Goal: Transaction & Acquisition: Obtain resource

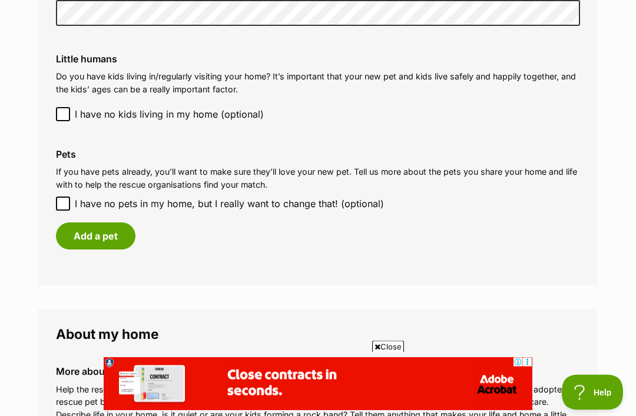
scroll to position [975, 0]
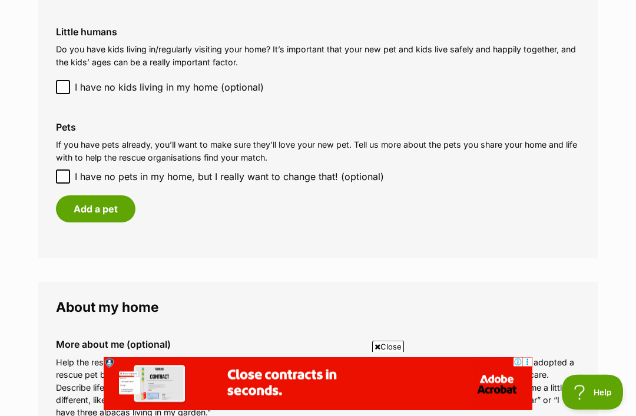
click at [95, 200] on button "Add a pet" at bounding box center [95, 209] width 79 height 27
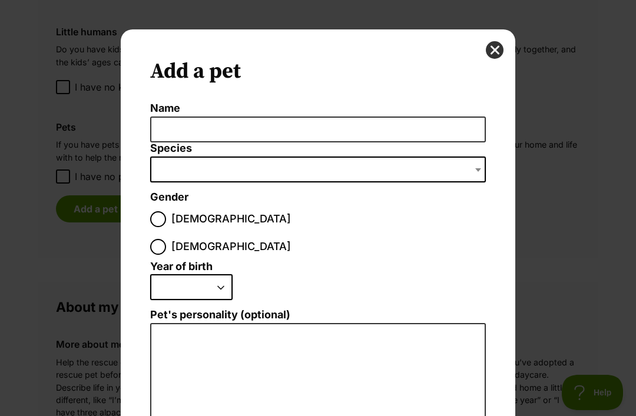
scroll to position [0, 0]
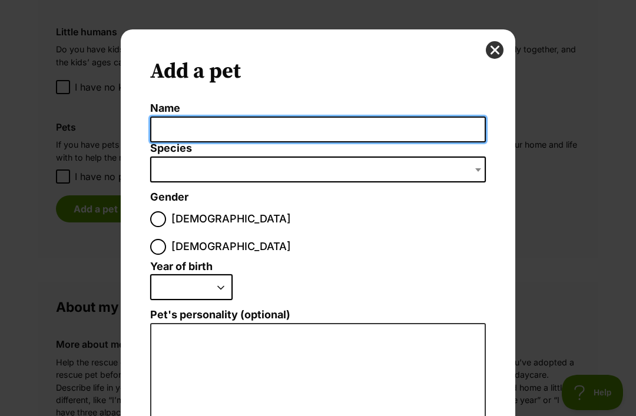
click at [238, 128] on input "Name" at bounding box center [318, 130] width 336 height 26
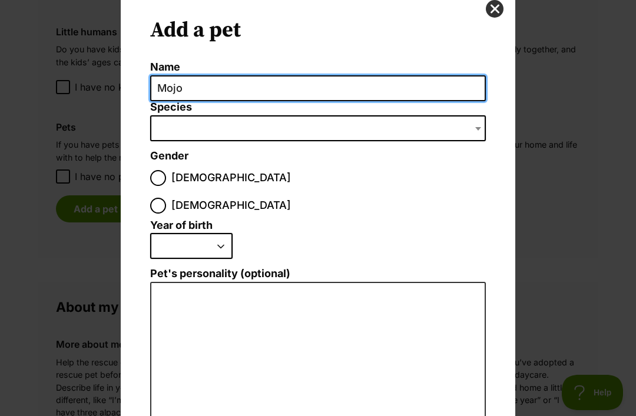
scroll to position [42, 0]
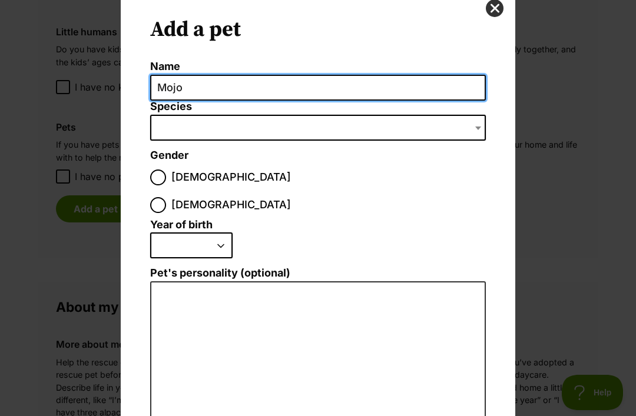
type input "Mojo"
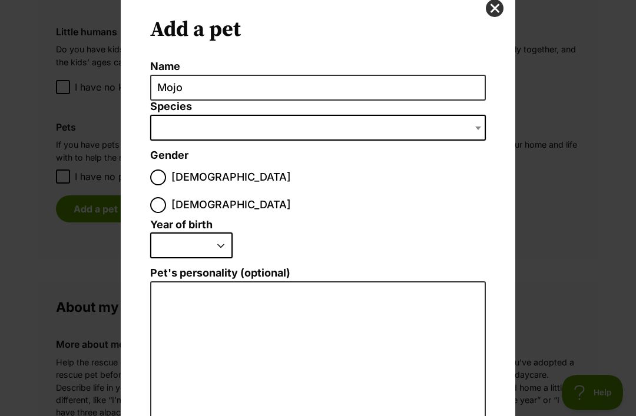
click at [331, 122] on span "Dialog Window - Close (Press escape to close)" at bounding box center [318, 128] width 336 height 26
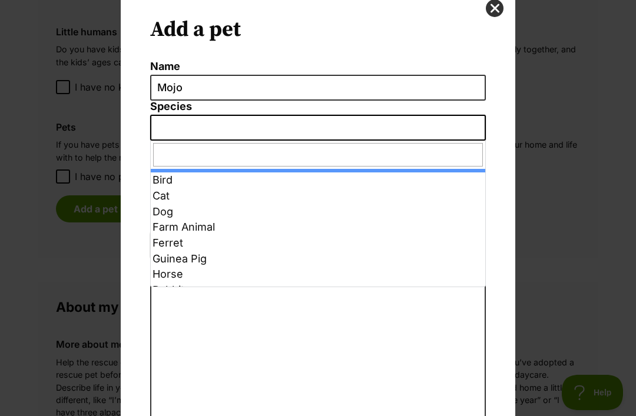
click at [397, 124] on span "Dialog Window - Close (Press escape to close)" at bounding box center [318, 128] width 336 height 26
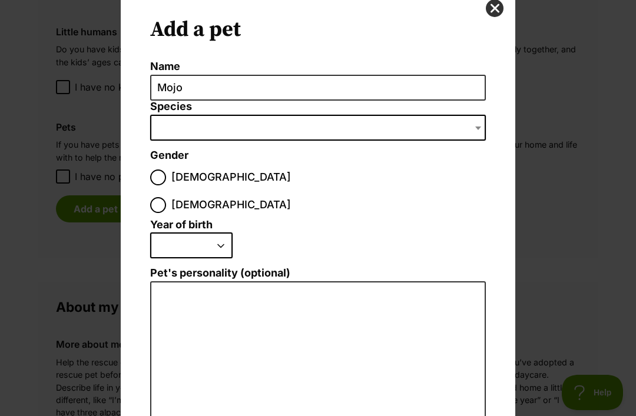
click at [403, 122] on span "Dialog Window - Close (Press escape to close)" at bounding box center [318, 128] width 336 height 26
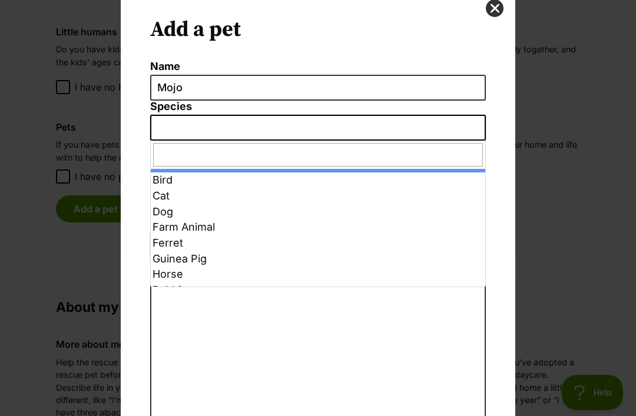
click at [323, 151] on input "Dialog Window - Close (Press escape to close)" at bounding box center [318, 155] width 330 height 24
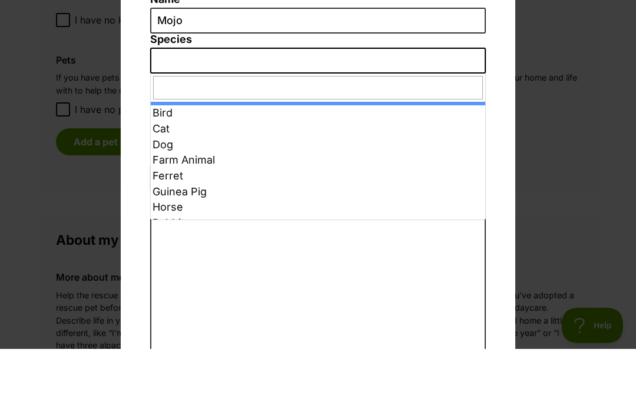
scroll to position [0, 0]
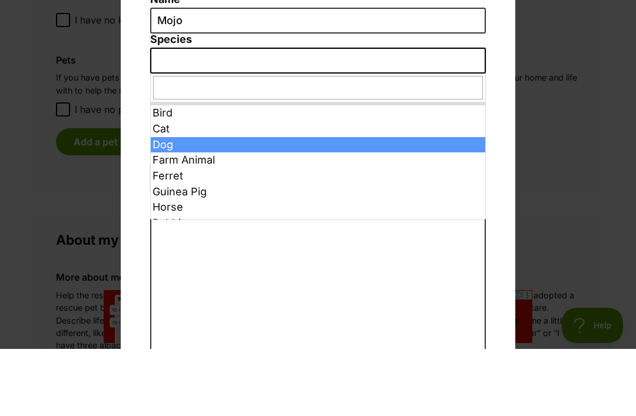
select select "1"
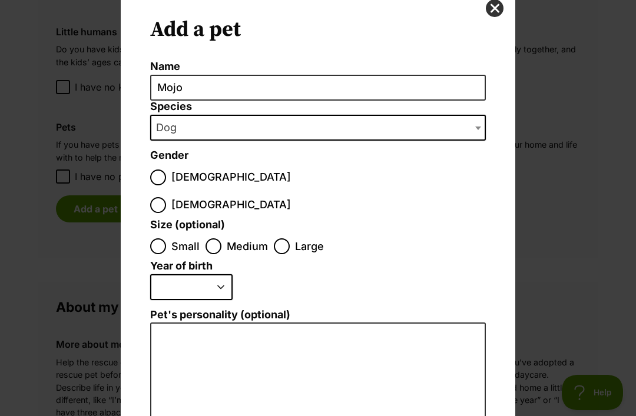
click at [154, 177] on input "Male" at bounding box center [158, 178] width 16 height 16
radio input "true"
click at [217, 238] on input "Medium" at bounding box center [213, 246] width 16 height 16
radio input "true"
click at [198, 274] on select "2025 2024 2023 2022 2021 2020 2019 2018 2017 2016 2015 2014 2013 2012 2011 2010…" at bounding box center [191, 287] width 82 height 26
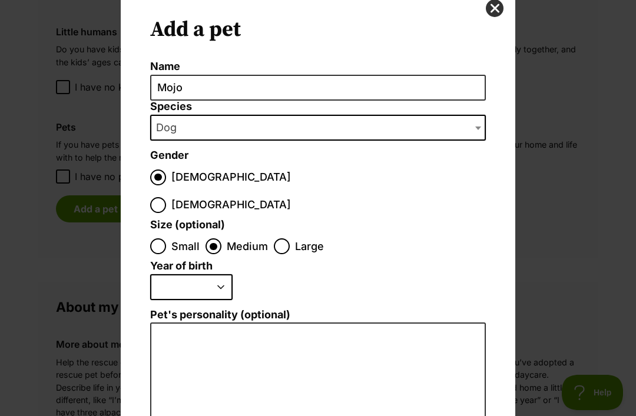
select select "2014"
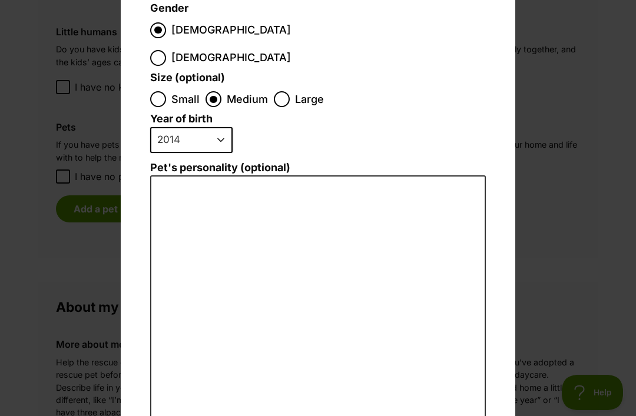
scroll to position [192, 0]
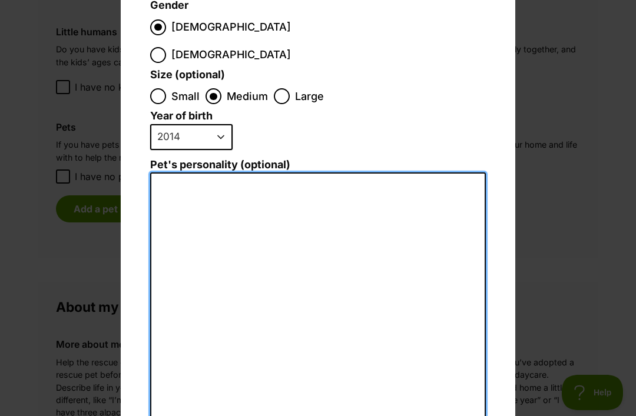
click at [340, 175] on textarea "Pet's personality (optional)" at bounding box center [318, 301] width 336 height 258
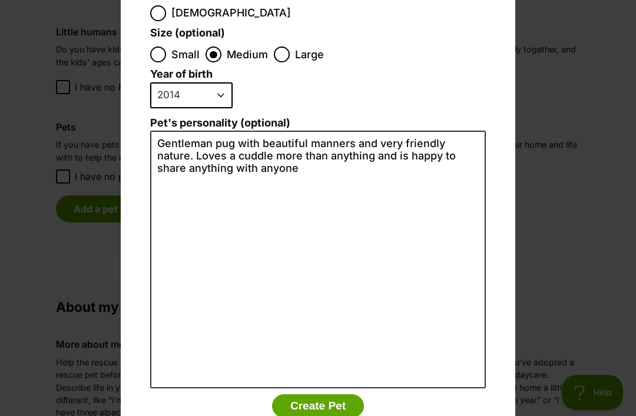
scroll to position [234, 0]
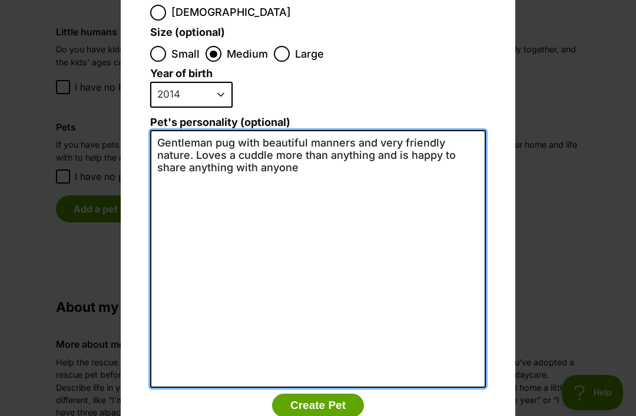
type textarea "Gentleman pug with beautiful manners and very friendly nature. Loves a cuddle m…"
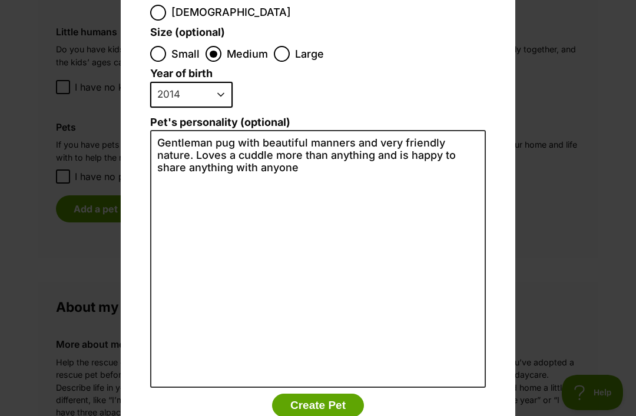
click at [324, 394] on button "Create Pet" at bounding box center [318, 406] width 92 height 24
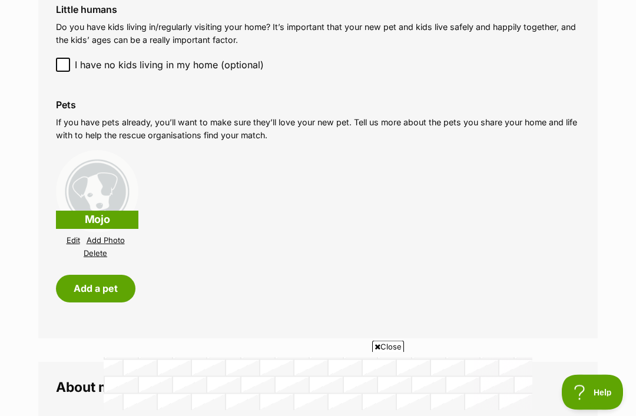
scroll to position [1021, 0]
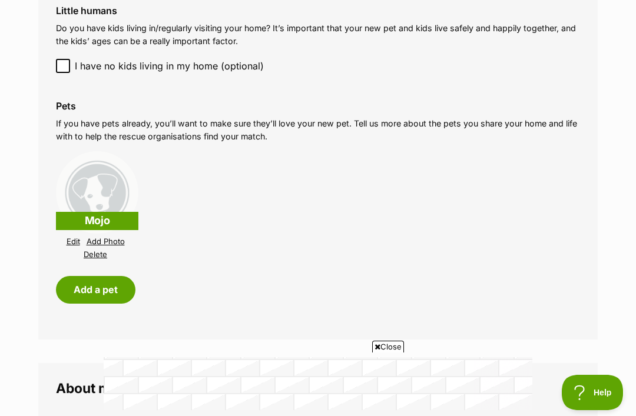
click at [109, 276] on button "Add a pet" at bounding box center [95, 289] width 79 height 27
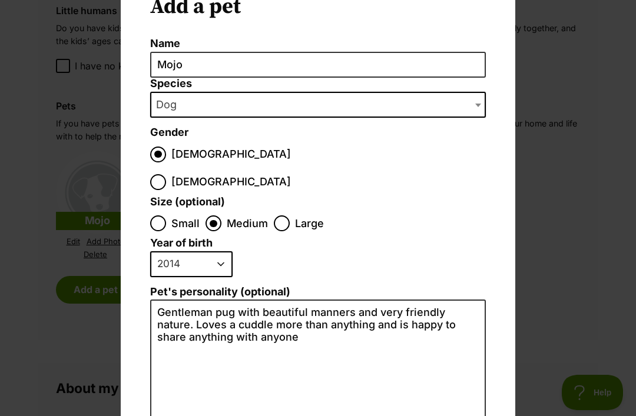
scroll to position [66, 0]
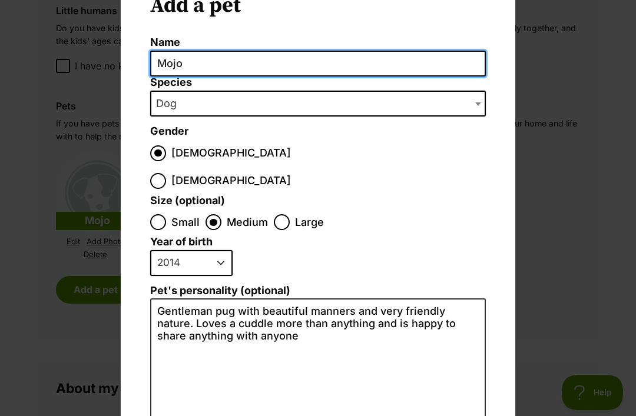
click at [207, 65] on input "Mojo" at bounding box center [318, 64] width 336 height 26
type input "M"
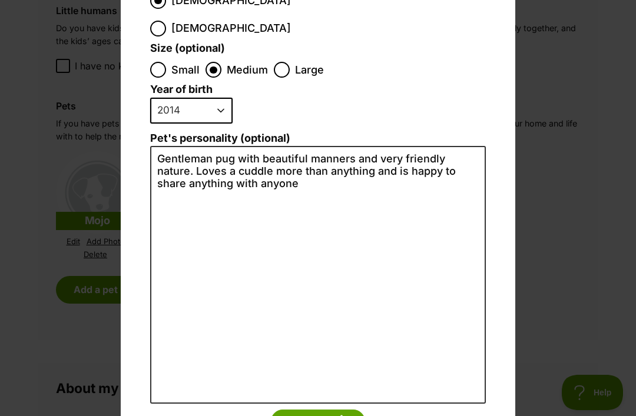
scroll to position [221, 0]
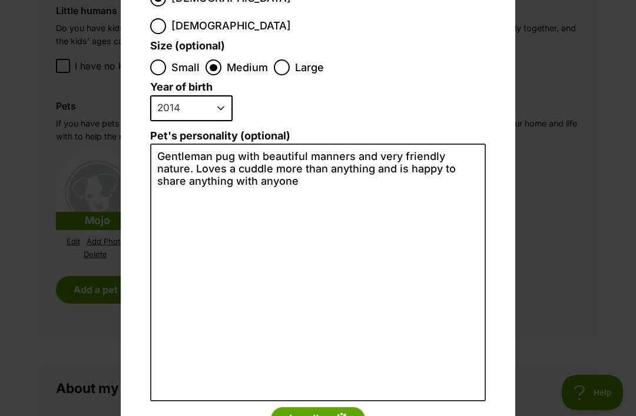
type input "Dobby"
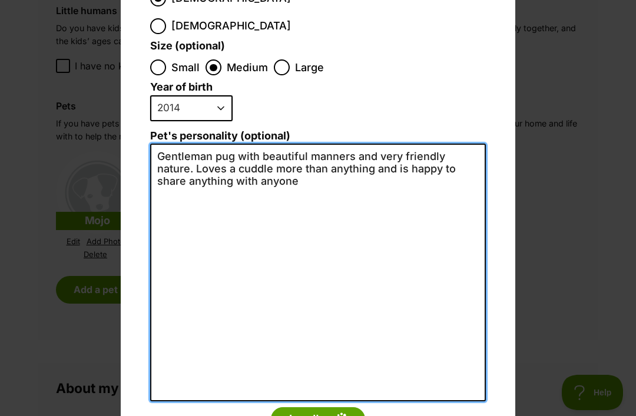
click at [329, 152] on textarea "Gentleman pug with beautiful manners and very friendly nature. Loves a cuddle m…" at bounding box center [318, 273] width 336 height 258
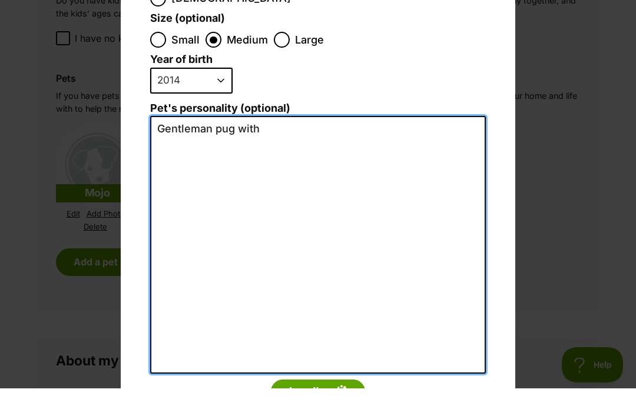
type textarea "Gentleman pug"
type textarea "Confident little fireball pug who loves to play with plastic lids."
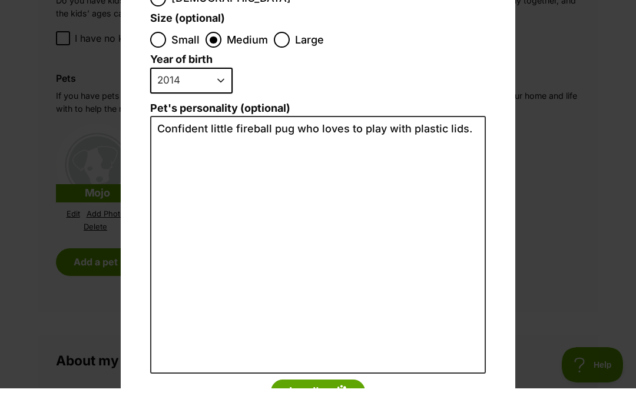
click at [193, 95] on select "2025 2024 2023 2022 2021 2020 2019 2018 2017 2016 2015 2014 2013 2012 2011 2010…" at bounding box center [191, 108] width 82 height 26
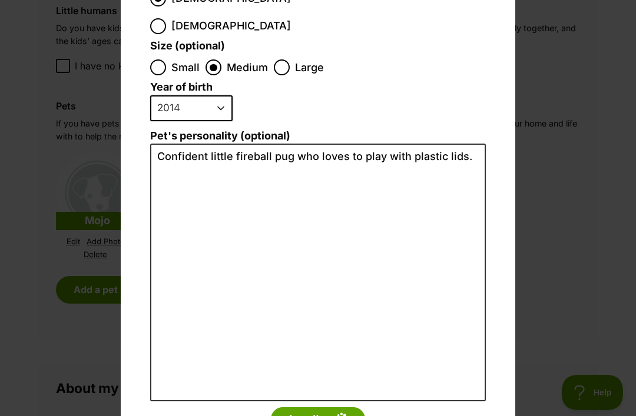
select select "2018"
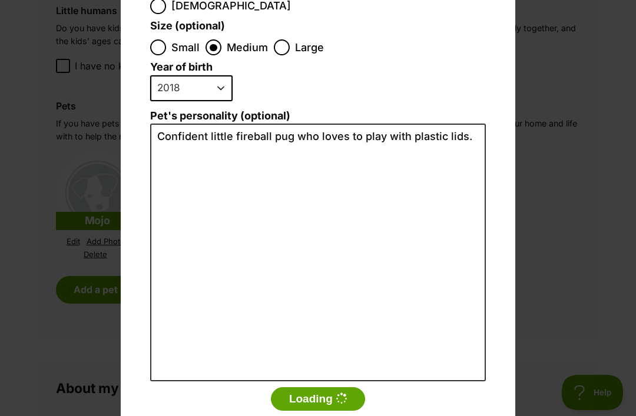
scroll to position [253, 0]
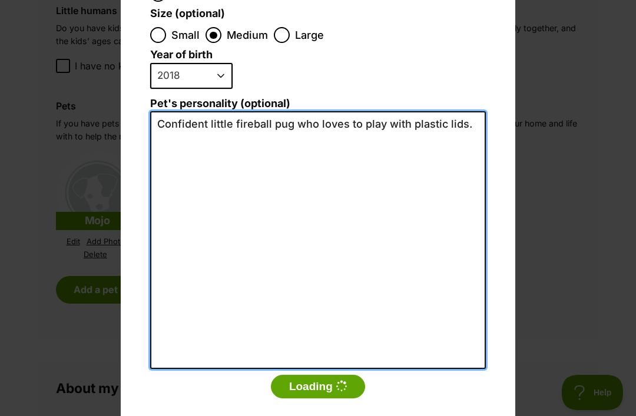
click at [474, 111] on textarea "Confident little fireball pug who loves to play with plastic lids." at bounding box center [318, 240] width 336 height 258
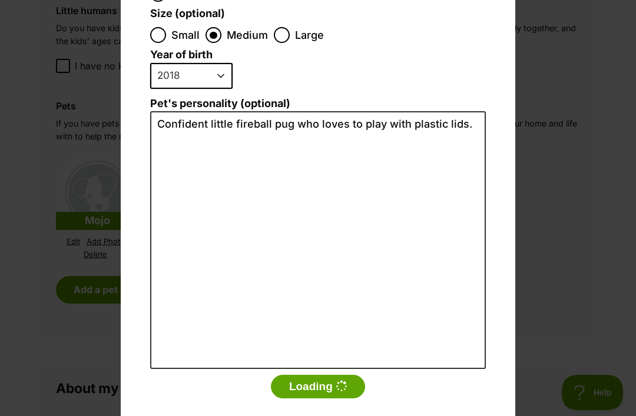
scroll to position [0, 0]
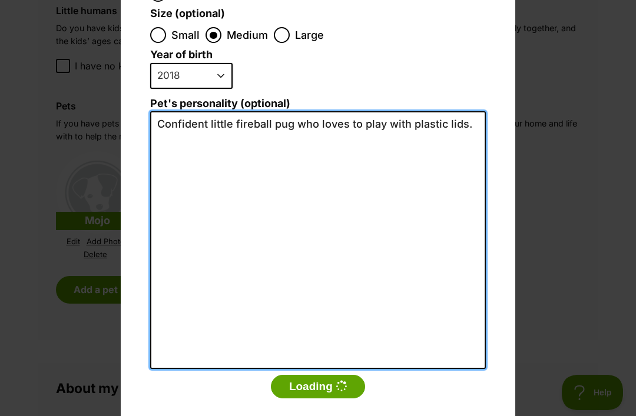
click at [473, 111] on textarea "Confident little fireball pug who loves to play with plastic lids." at bounding box center [318, 240] width 336 height 258
click at [479, 111] on textarea "Confident little fireball pug who loves to play with plastic lids." at bounding box center [318, 240] width 336 height 258
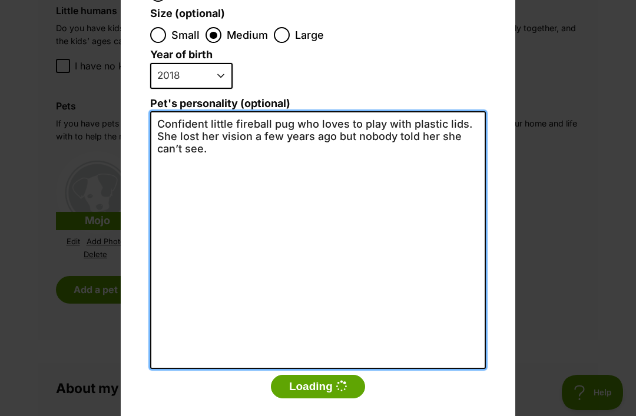
type textarea "Confident little fireball pug who loves to play with plastic lids. She lost her…"
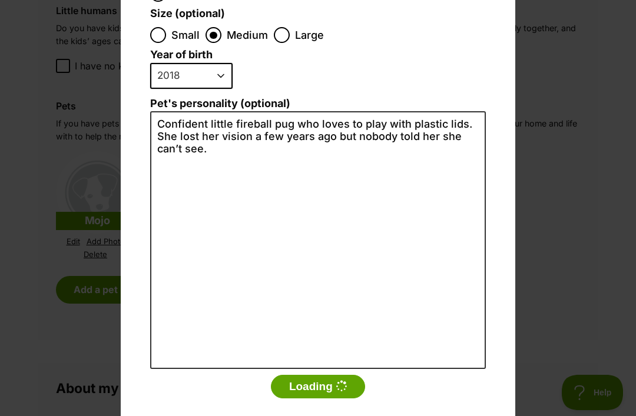
click at [324, 375] on button "Loading" at bounding box center [318, 387] width 94 height 24
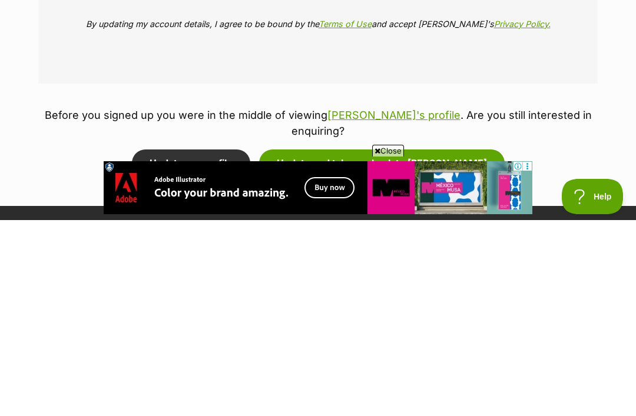
click at [403, 346] on button "Update and take me back to Shelby" at bounding box center [381, 359] width 245 height 27
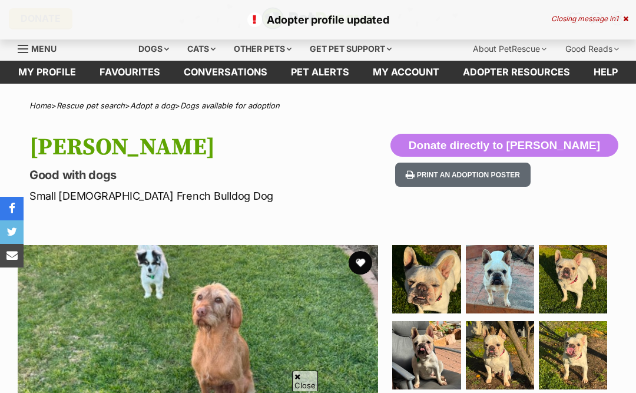
scroll to position [596, 0]
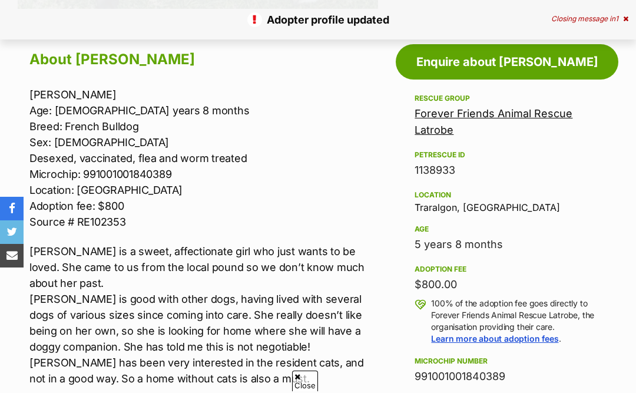
click at [547, 61] on link "Enquire about [PERSON_NAME]" at bounding box center [507, 61] width 223 height 35
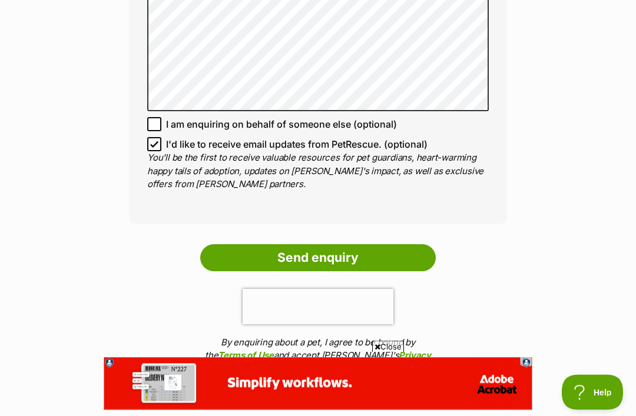
scroll to position [898, 0]
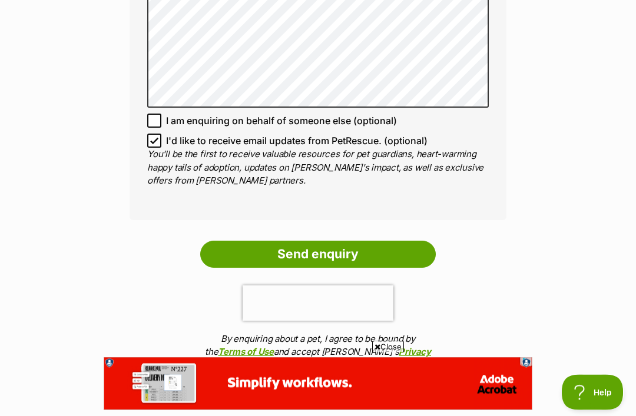
click at [361, 241] on input "Send enquiry" at bounding box center [317, 254] width 235 height 27
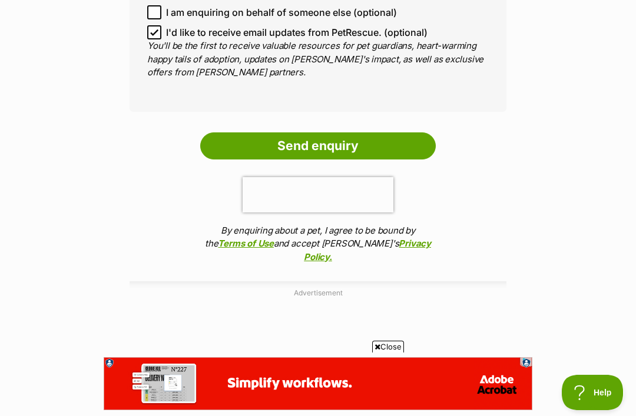
scroll to position [1210, 0]
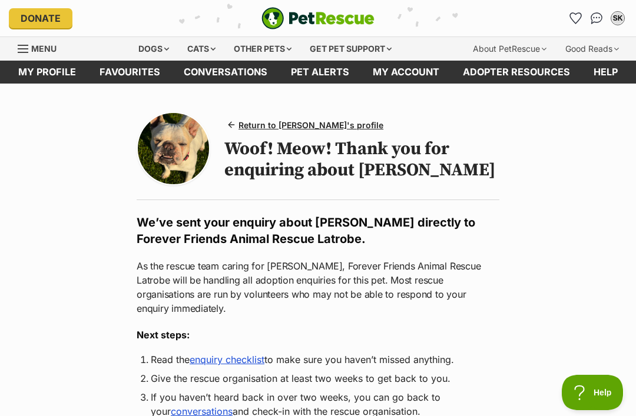
click at [617, 18] on div "SK" at bounding box center [618, 18] width 12 height 12
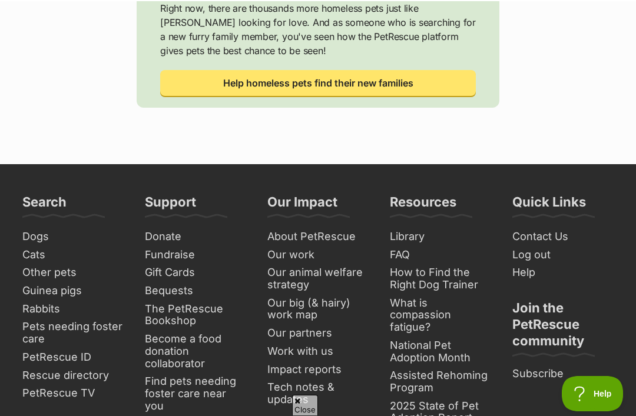
scroll to position [617, 0]
